Goal: Use online tool/utility

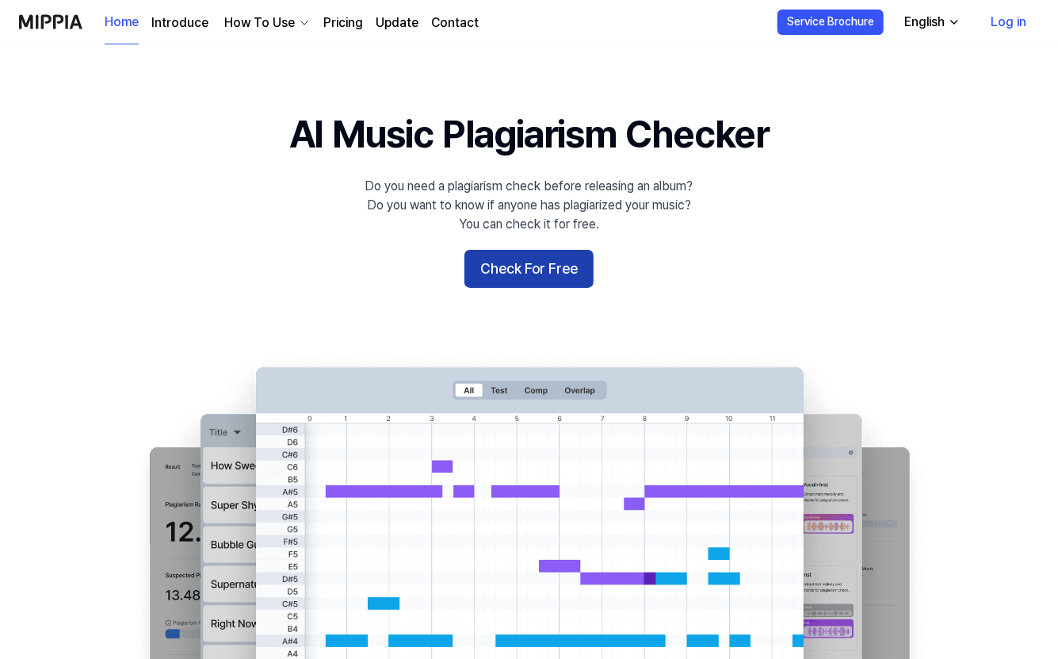
click at [559, 270] on button "Check For Free" at bounding box center [528, 269] width 129 height 38
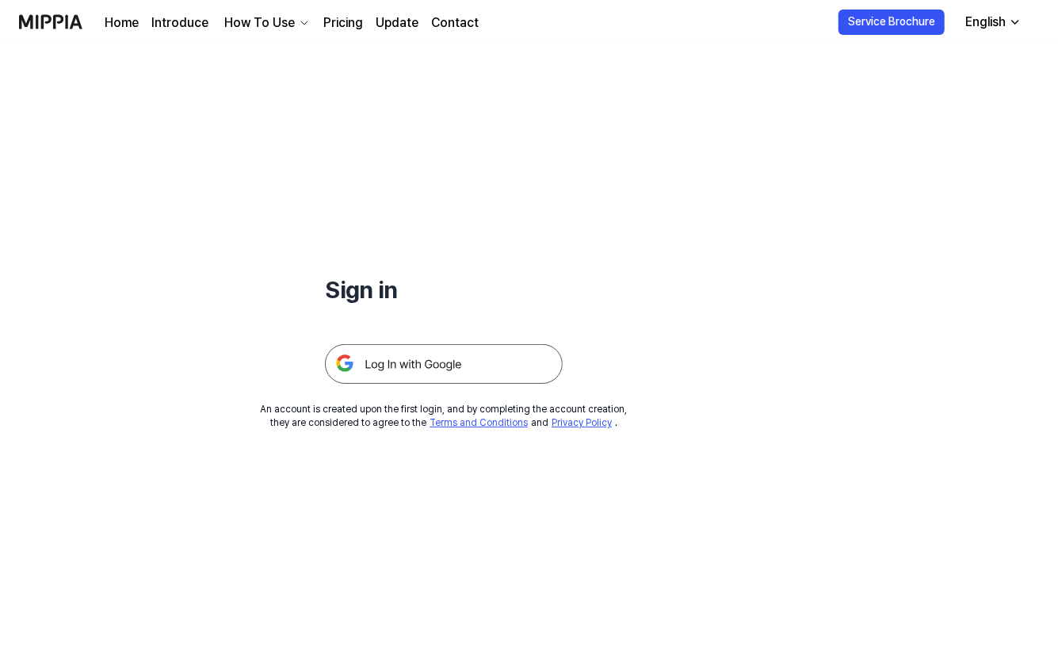
click at [447, 370] on img at bounding box center [444, 364] width 238 height 40
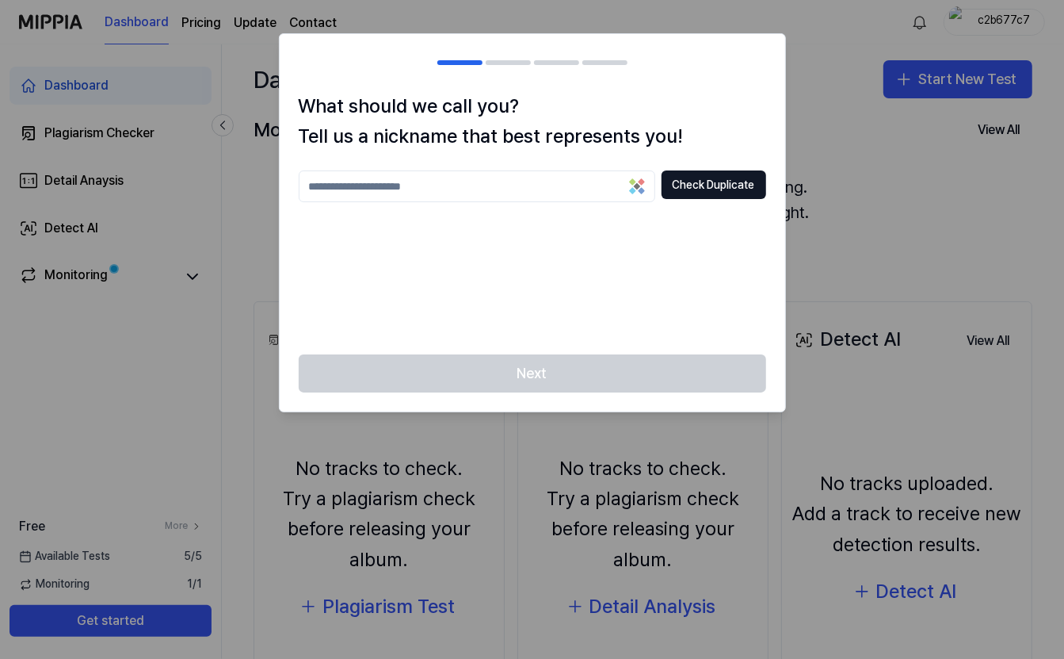
click at [441, 177] on input "text" at bounding box center [477, 186] width 357 height 32
type input "**********"
click at [716, 190] on button "Check Duplicate" at bounding box center [714, 184] width 105 height 29
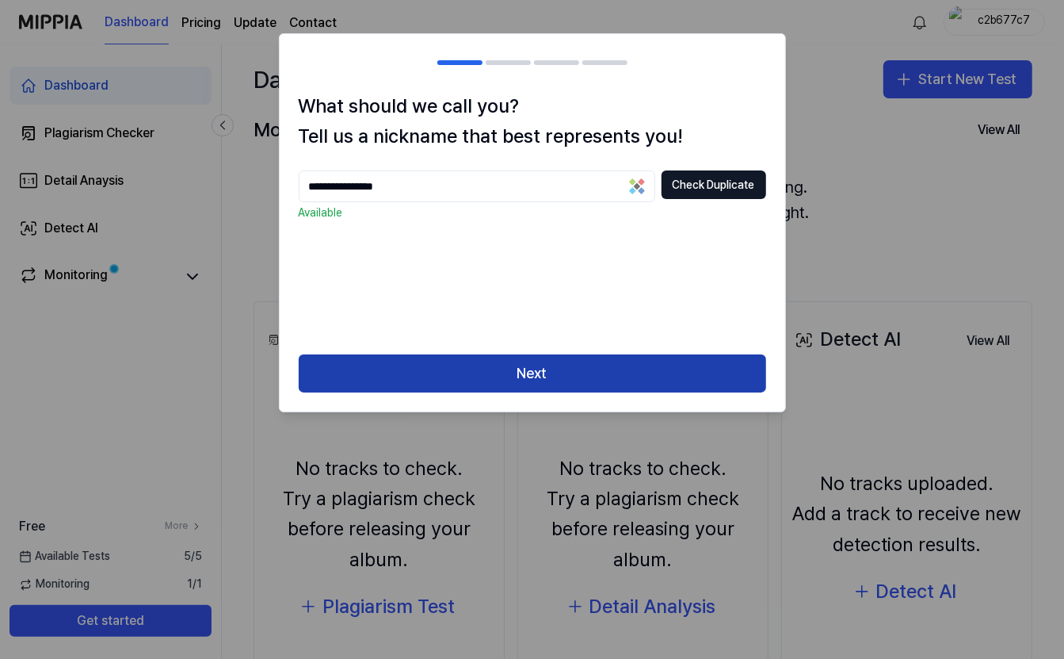
click at [569, 380] on button "Next" at bounding box center [533, 373] width 468 height 38
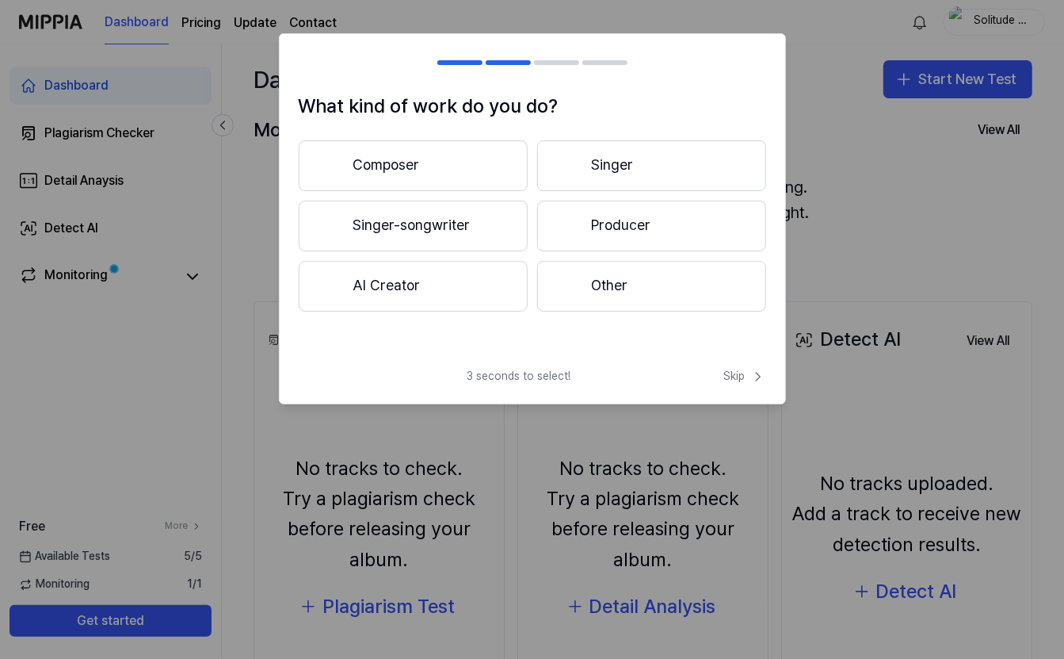
click at [437, 165] on button "Composer" at bounding box center [413, 165] width 229 height 51
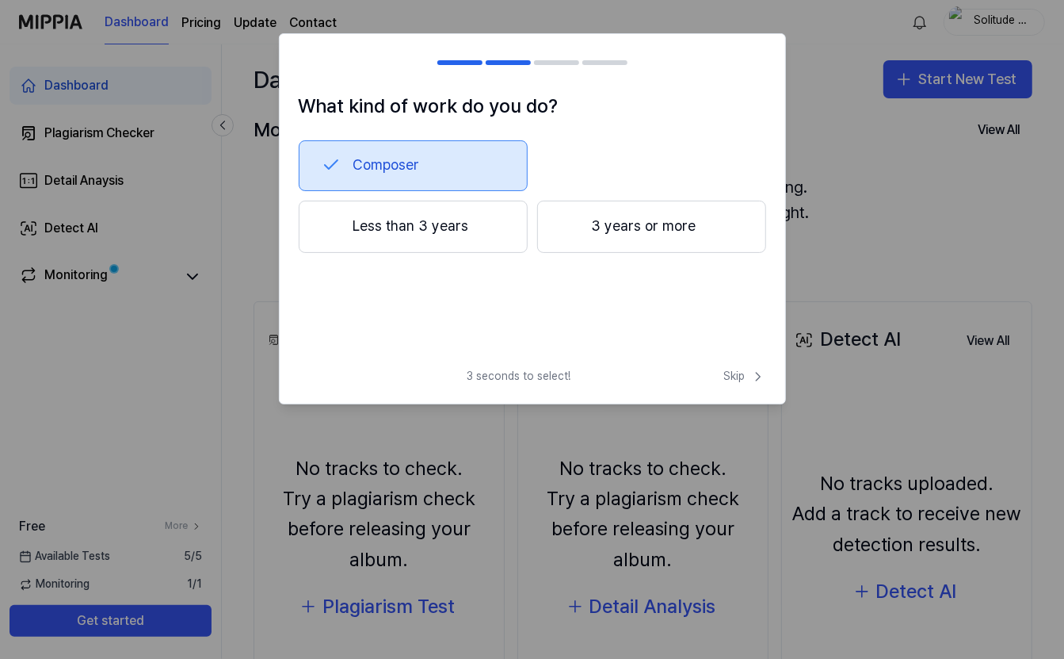
click at [569, 231] on div at bounding box center [569, 225] width 19 height 19
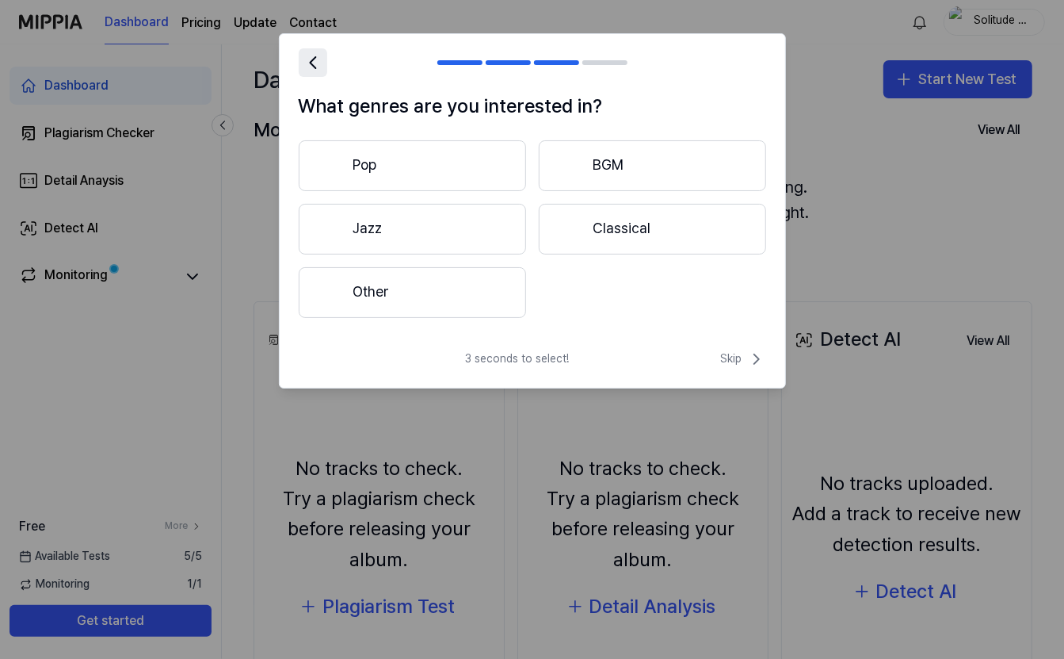
click at [315, 63] on icon at bounding box center [313, 63] width 22 height 22
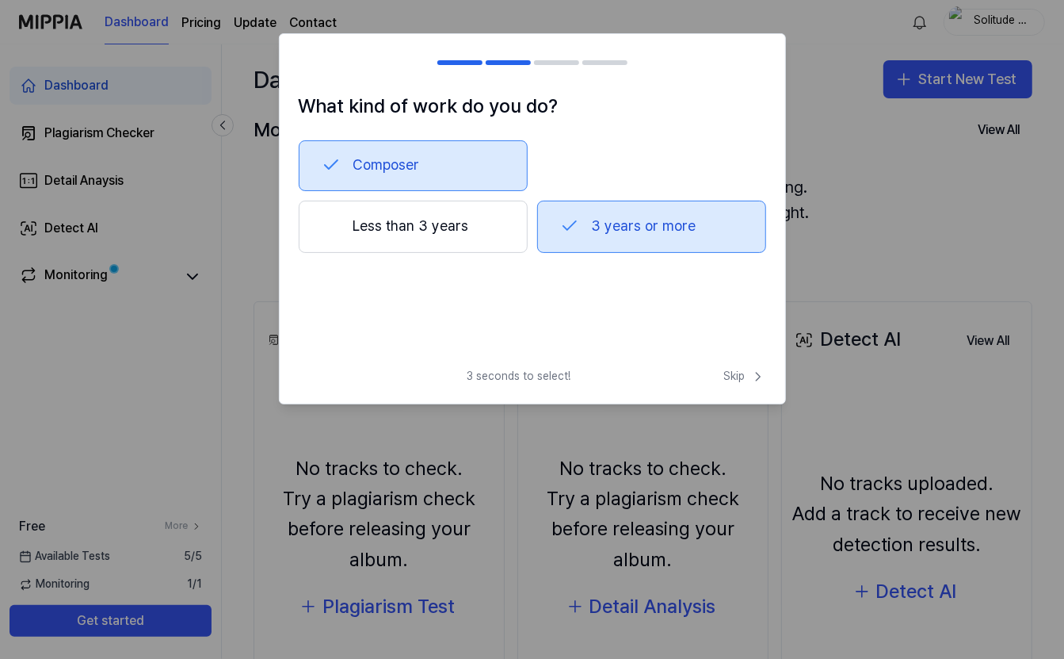
click at [315, 63] on div at bounding box center [308, 62] width 19 height 19
click at [721, 371] on button "Skip" at bounding box center [743, 376] width 45 height 16
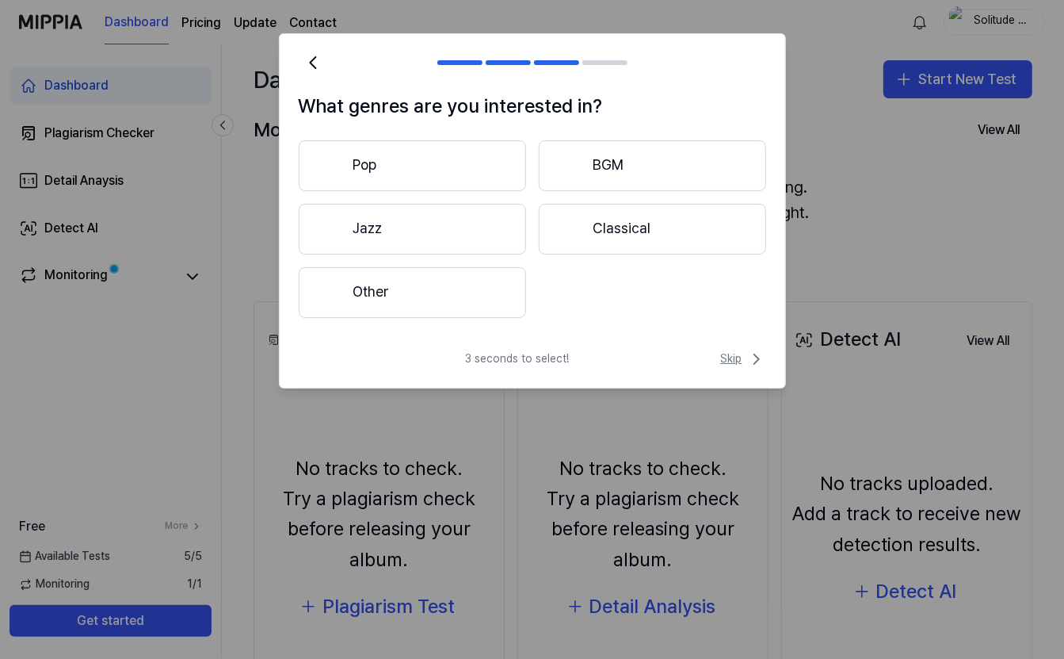
click at [751, 355] on icon at bounding box center [756, 358] width 19 height 19
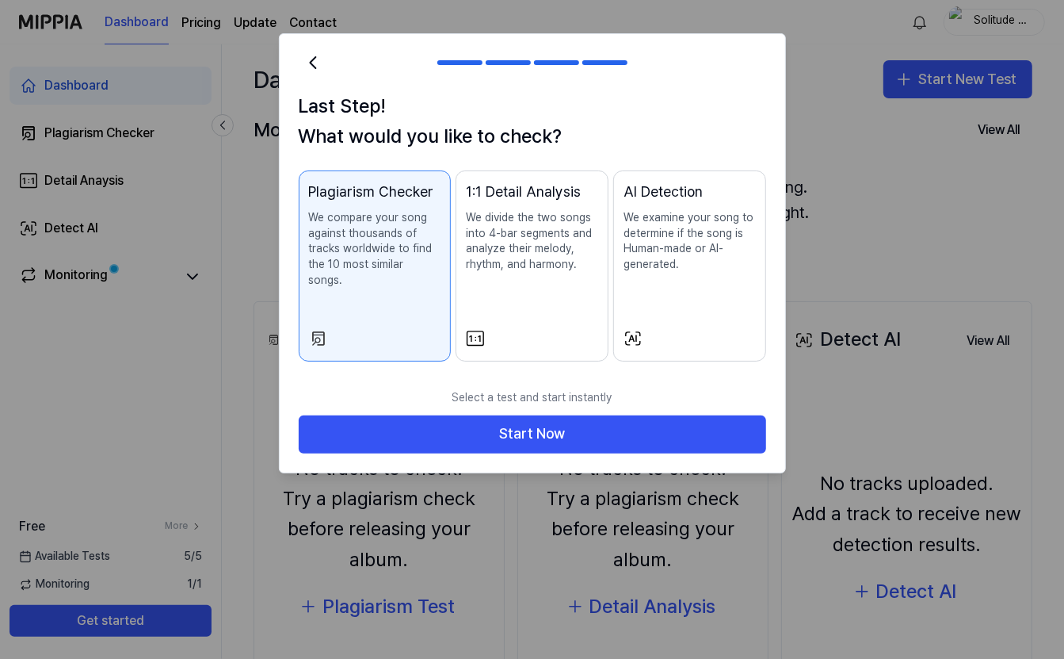
click at [694, 231] on p "We examine your song to determine if the song is Human-made or AI-generated." at bounding box center [690, 241] width 132 height 62
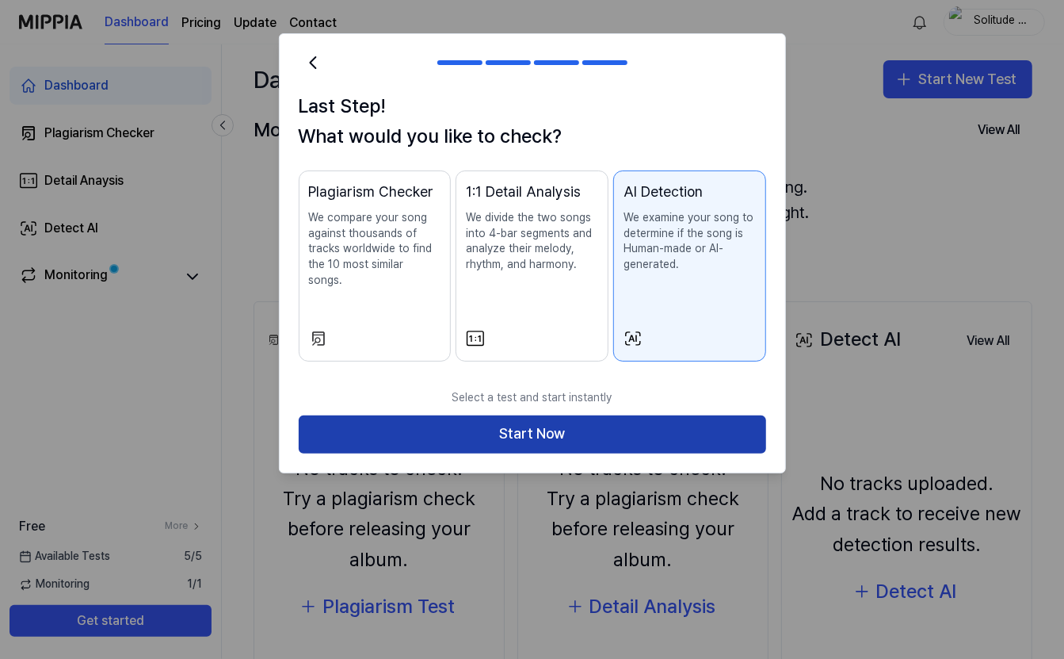
click at [639, 415] on button "Start Now" at bounding box center [533, 434] width 468 height 38
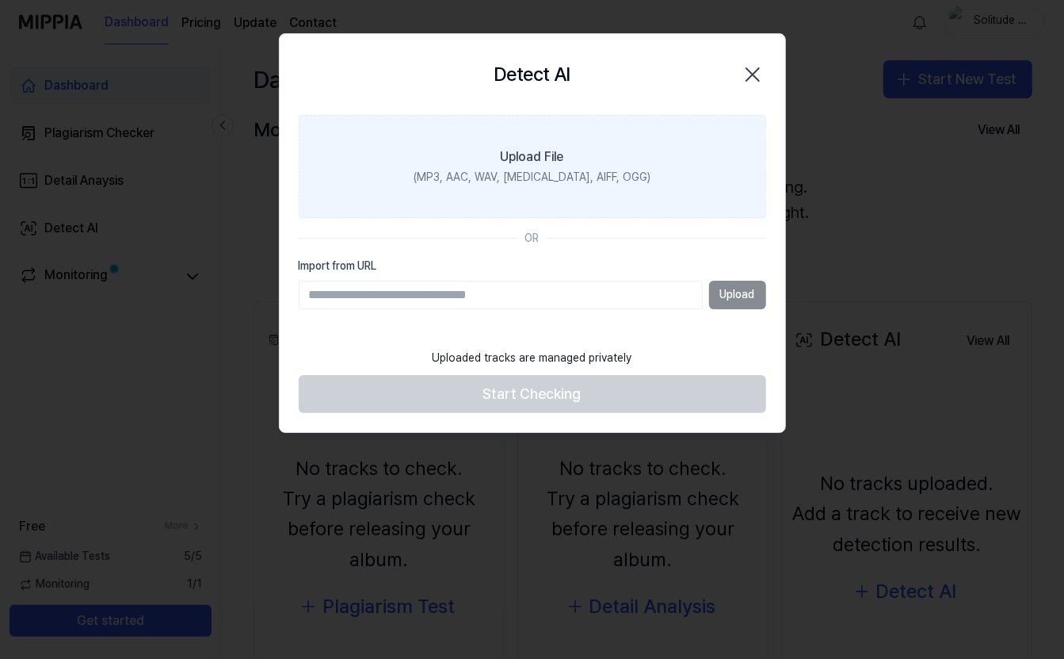
click at [520, 138] on label "Upload File (MP3, AAC, WAV, FLAC, AIFF, OGG)" at bounding box center [533, 166] width 468 height 103
click at [0, 0] on input "Upload File (MP3, AAC, WAV, FLAC, AIFF, OGG)" at bounding box center [0, 0] width 0 height 0
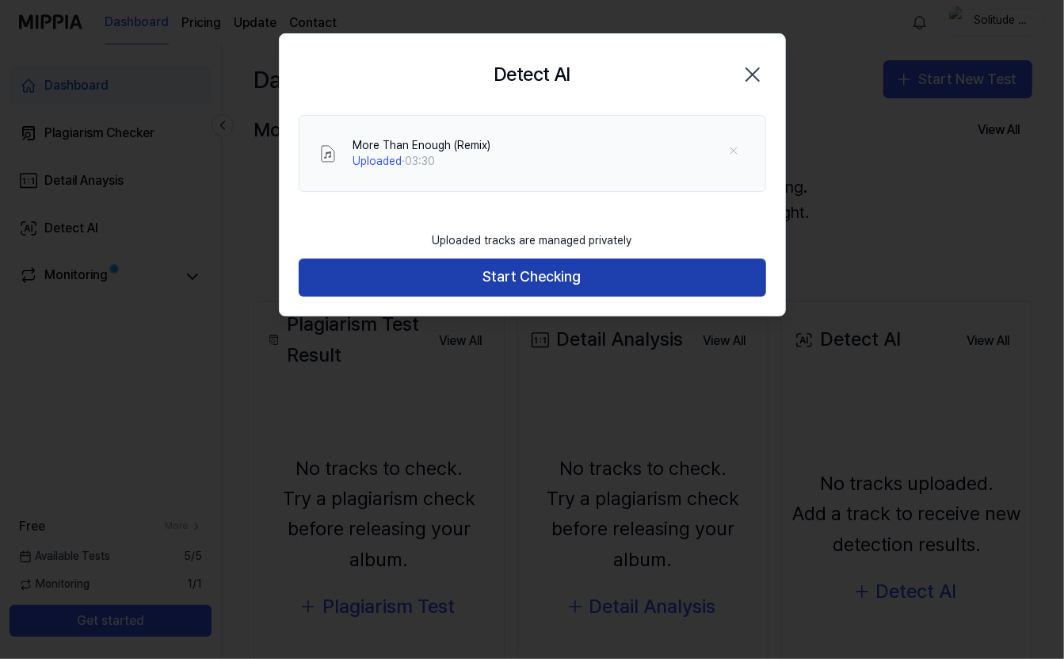
click at [628, 262] on button "Start Checking" at bounding box center [533, 277] width 468 height 38
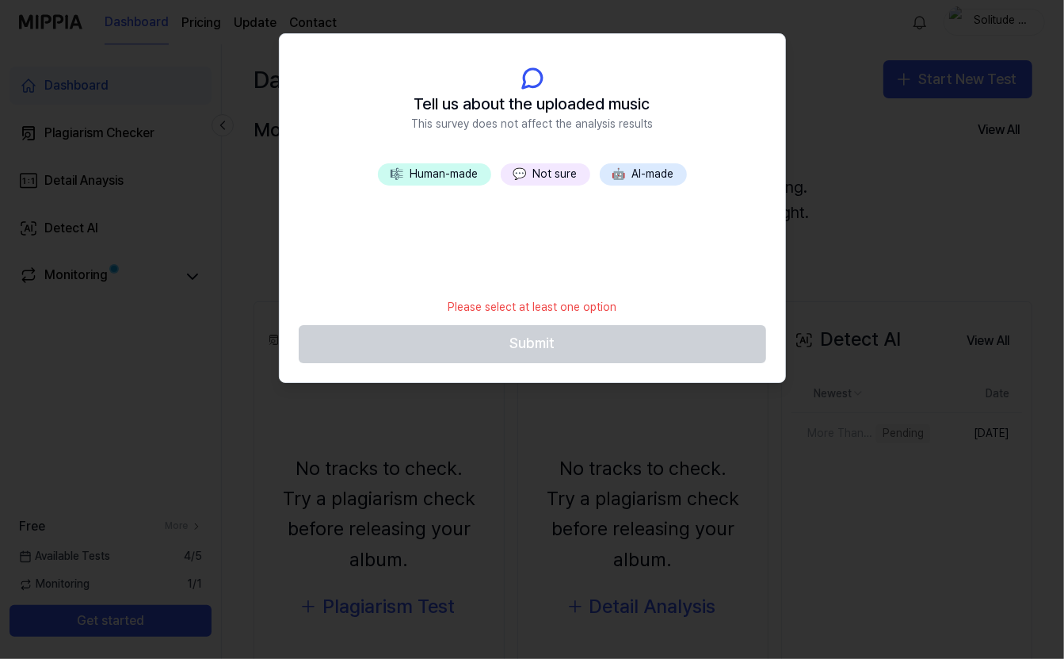
click at [563, 174] on button "💬 Not sure" at bounding box center [546, 174] width 90 height 22
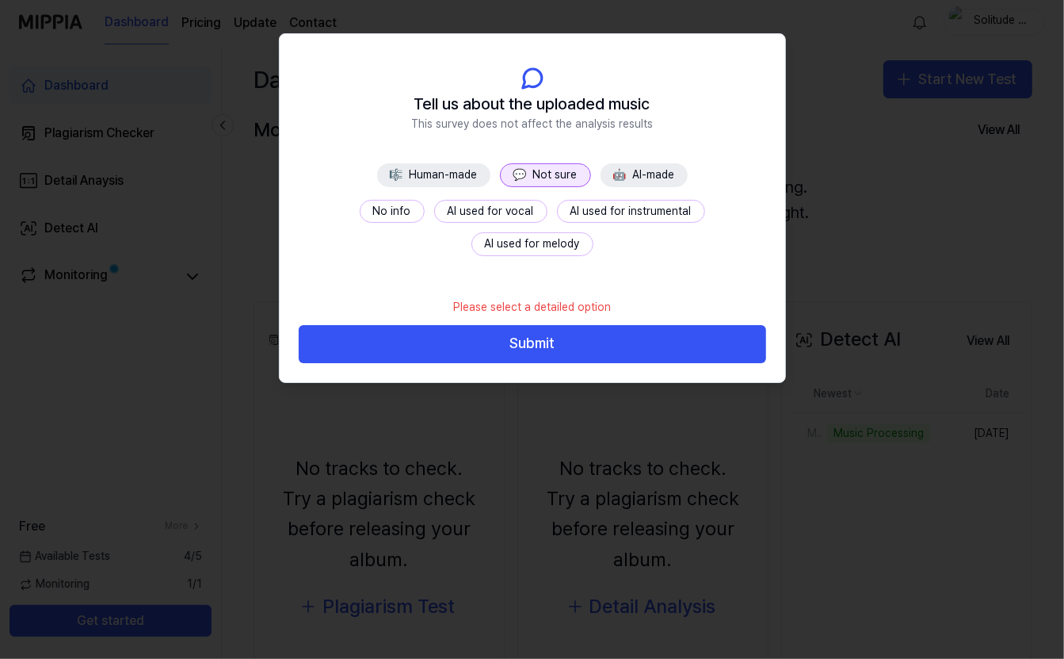
click at [360, 218] on button "No info" at bounding box center [392, 212] width 65 height 24
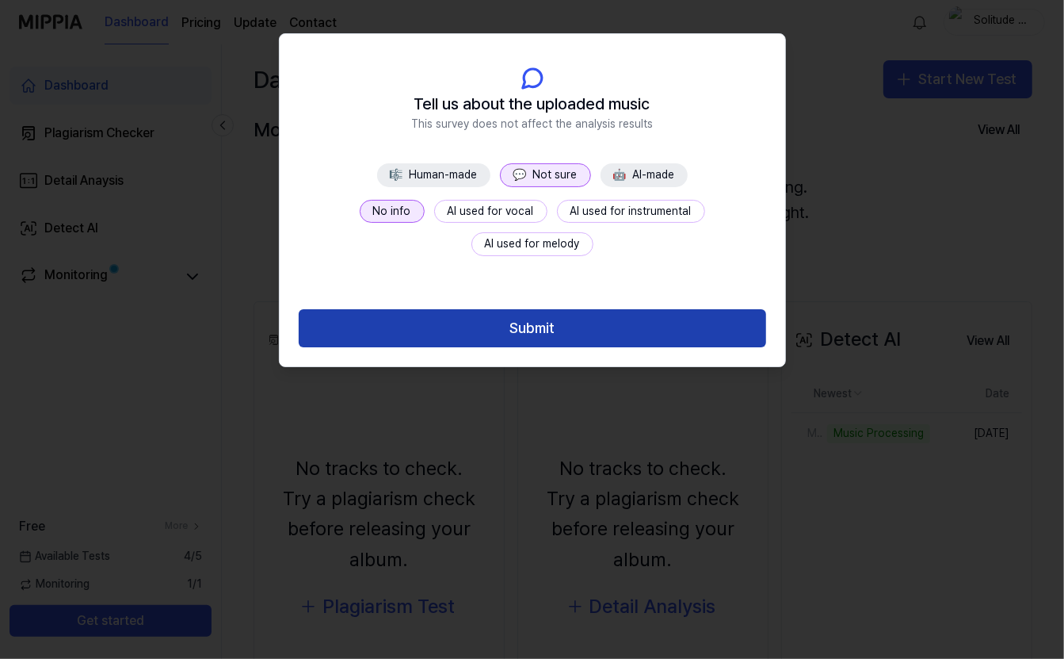
click at [577, 319] on button "Submit" at bounding box center [533, 328] width 468 height 38
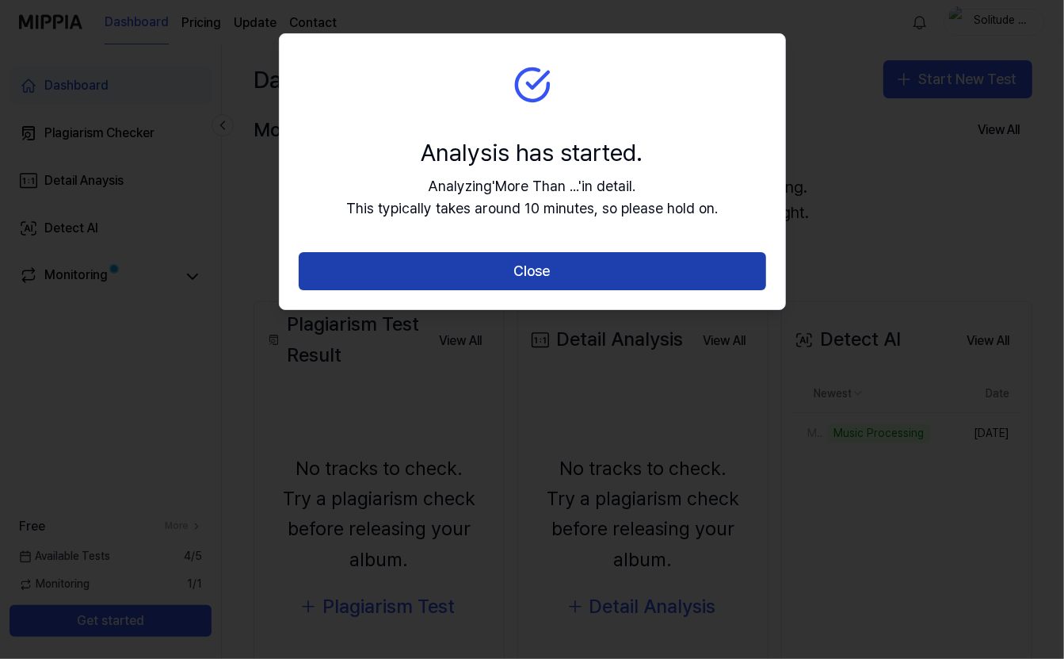
click at [561, 269] on button "Close" at bounding box center [533, 271] width 468 height 38
